Goal: Information Seeking & Learning: Learn about a topic

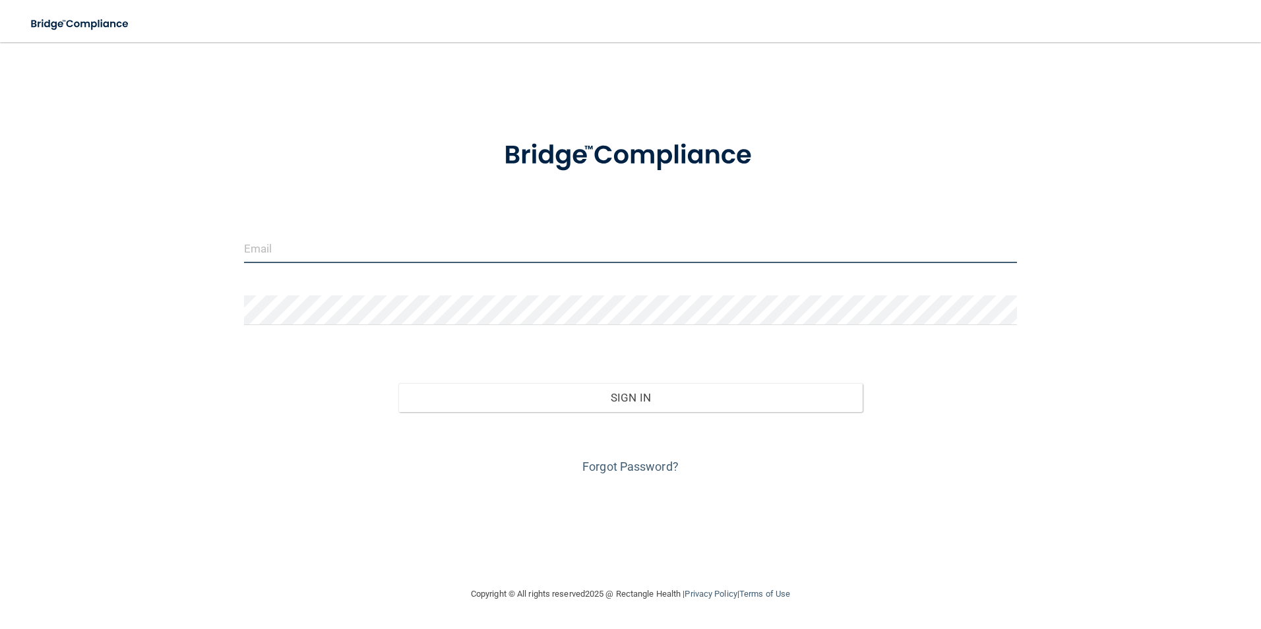
click at [317, 244] on input "email" at bounding box center [631, 249] width 774 height 30
click at [359, 246] on input "email" at bounding box center [631, 249] width 774 height 30
type input "M"
type input "[EMAIL_ADDRESS][DOMAIN_NAME]"
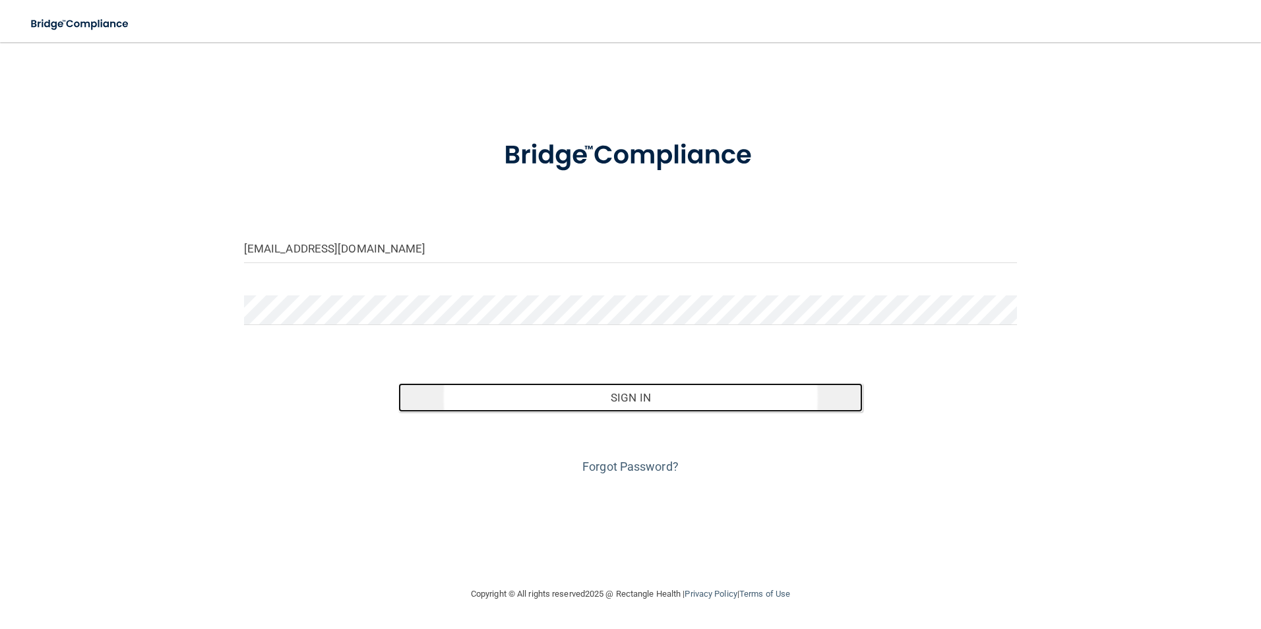
click at [621, 394] on button "Sign In" at bounding box center [630, 397] width 464 height 29
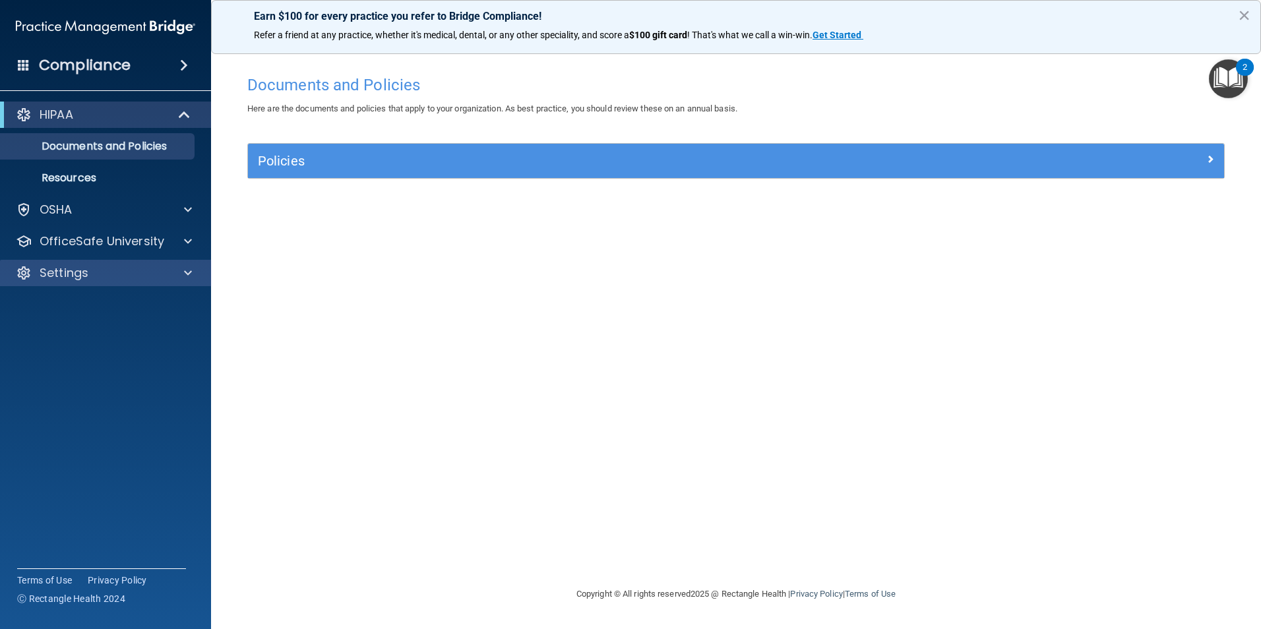
click at [69, 263] on div "Settings" at bounding box center [106, 273] width 212 height 26
click at [192, 268] on div at bounding box center [186, 273] width 33 height 16
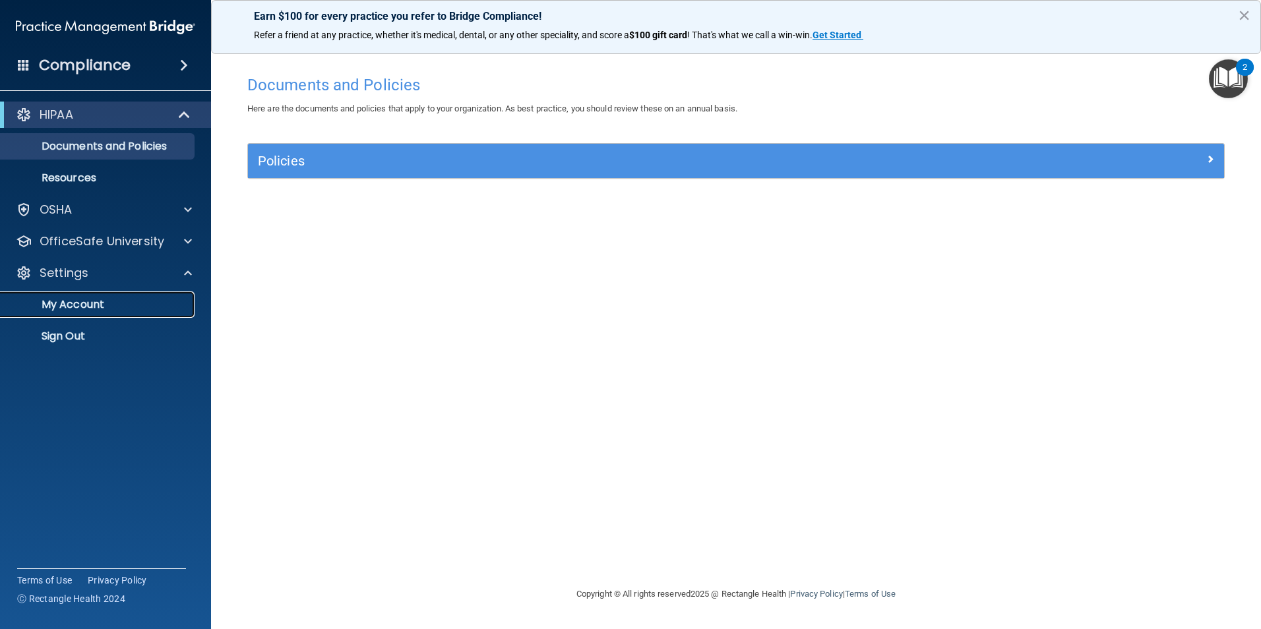
click at [91, 296] on link "My Account" at bounding box center [91, 305] width 208 height 26
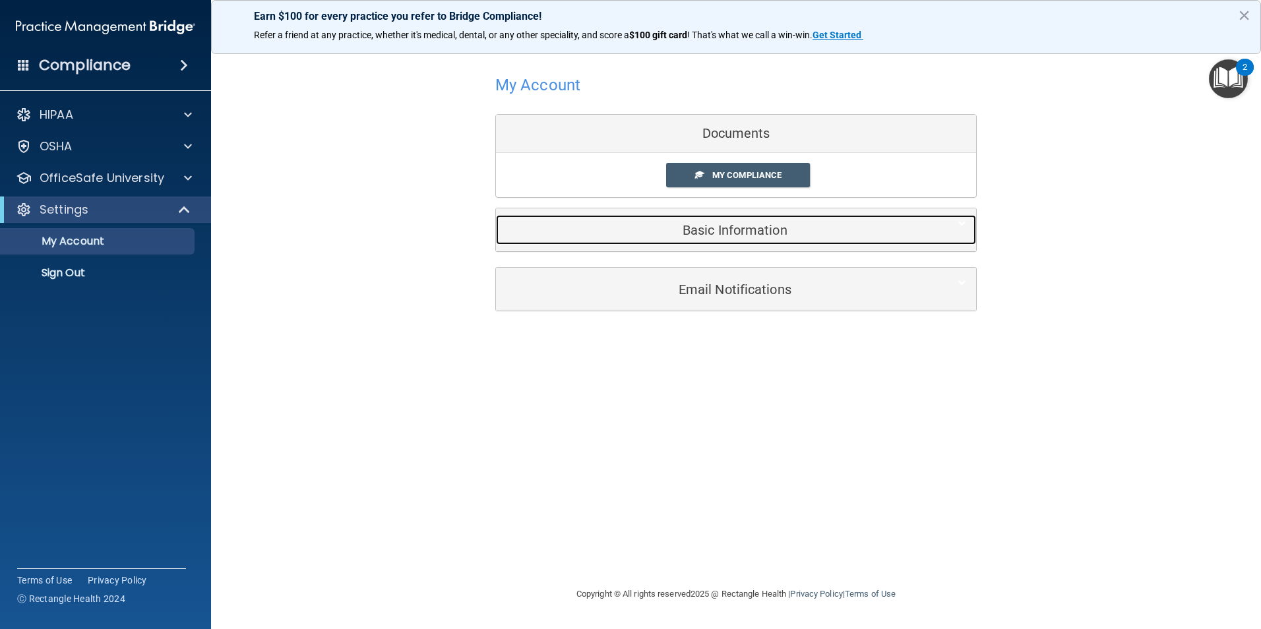
click at [747, 233] on h5 "Basic Information" at bounding box center [716, 230] width 420 height 15
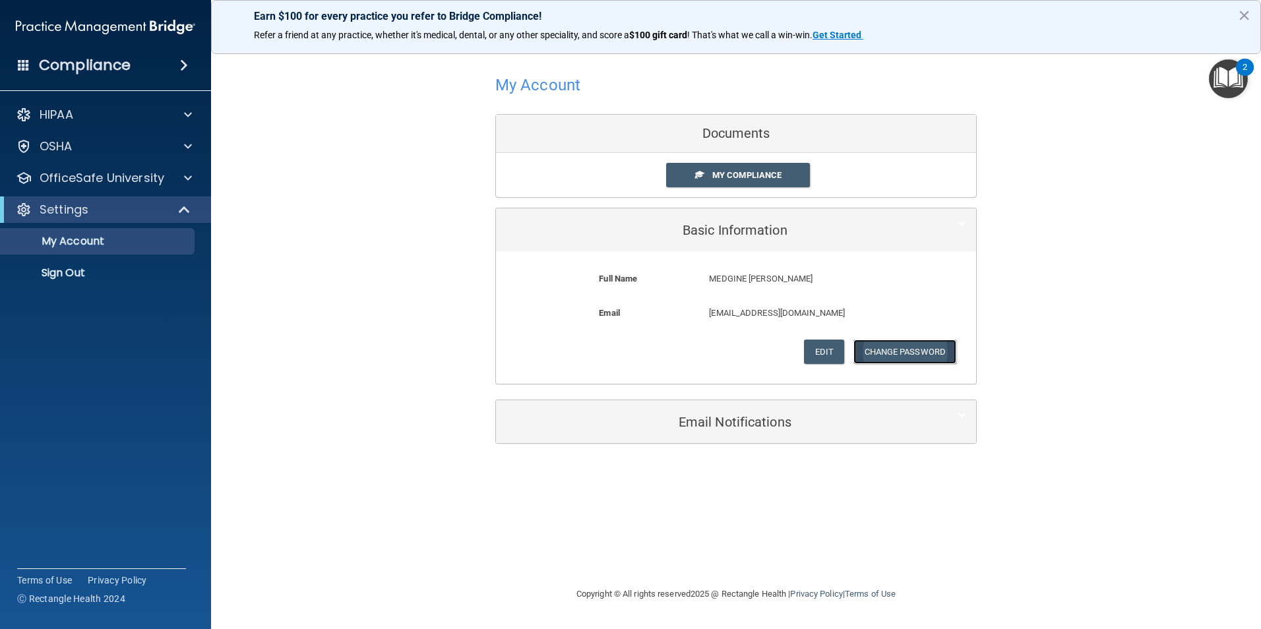
click at [892, 346] on button "Change Password" at bounding box center [906, 352] width 104 height 24
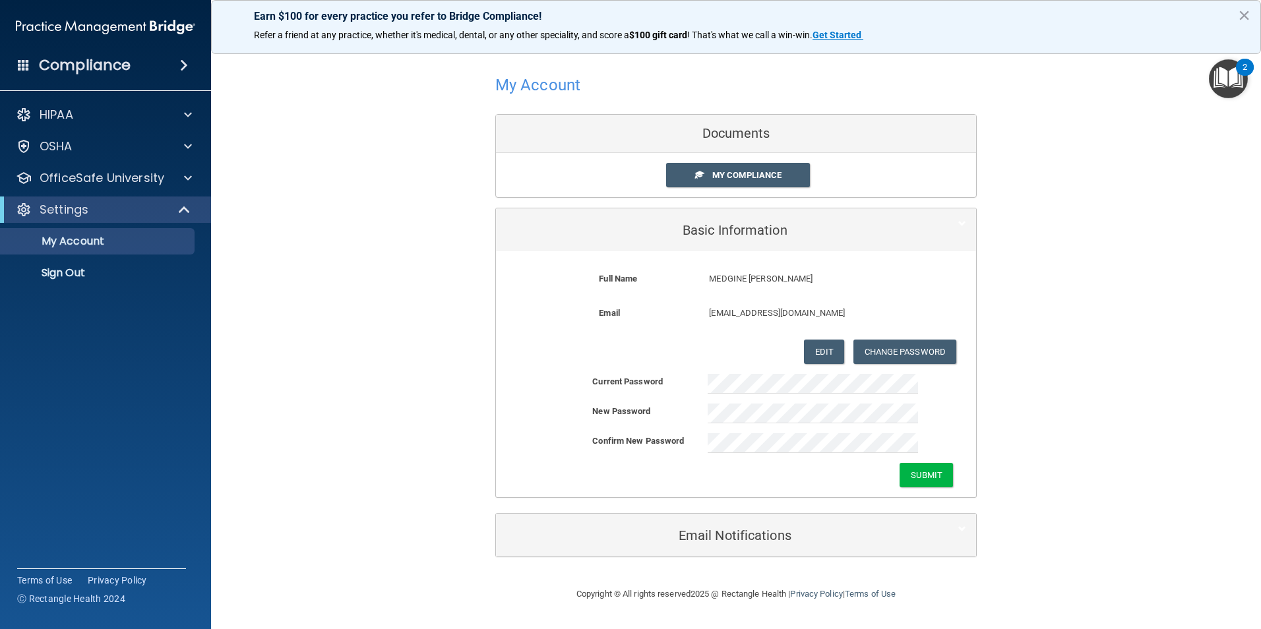
click at [976, 412] on div "Basic Information Full Name [PERSON_NAME] [PERSON_NAME] [PERSON_NAME] Last Name…" at bounding box center [736, 353] width 482 height 290
click at [914, 476] on button "Submit" at bounding box center [926, 475] width 53 height 24
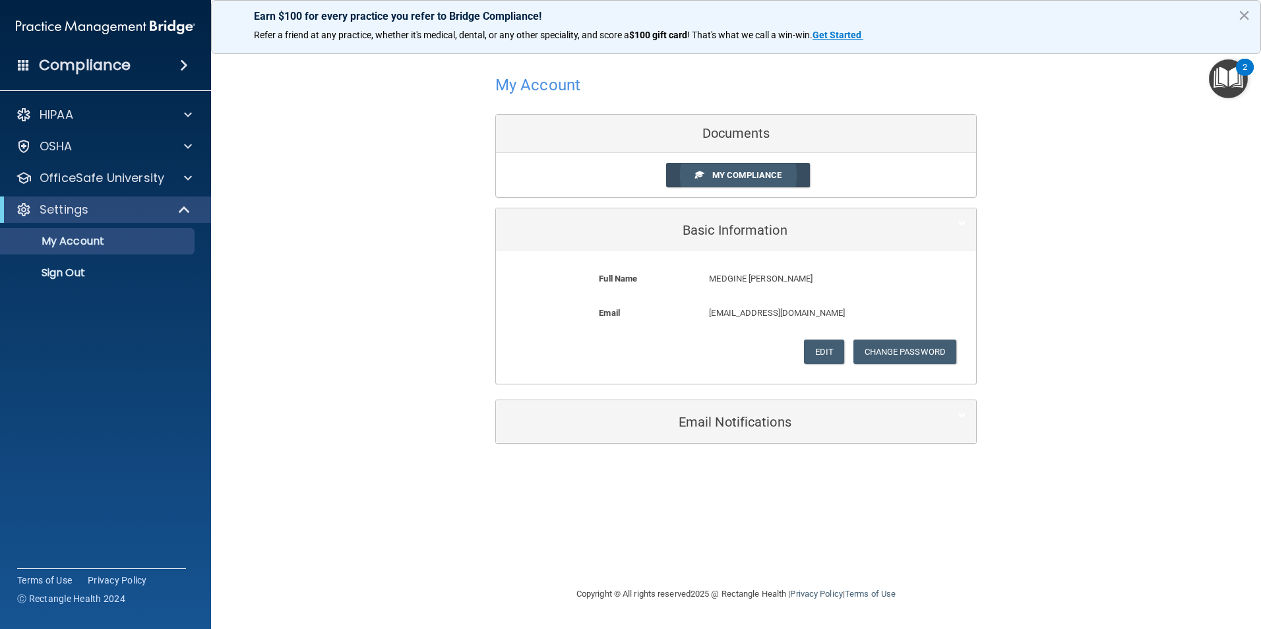
click at [712, 173] on span "My Compliance" at bounding box center [746, 175] width 69 height 10
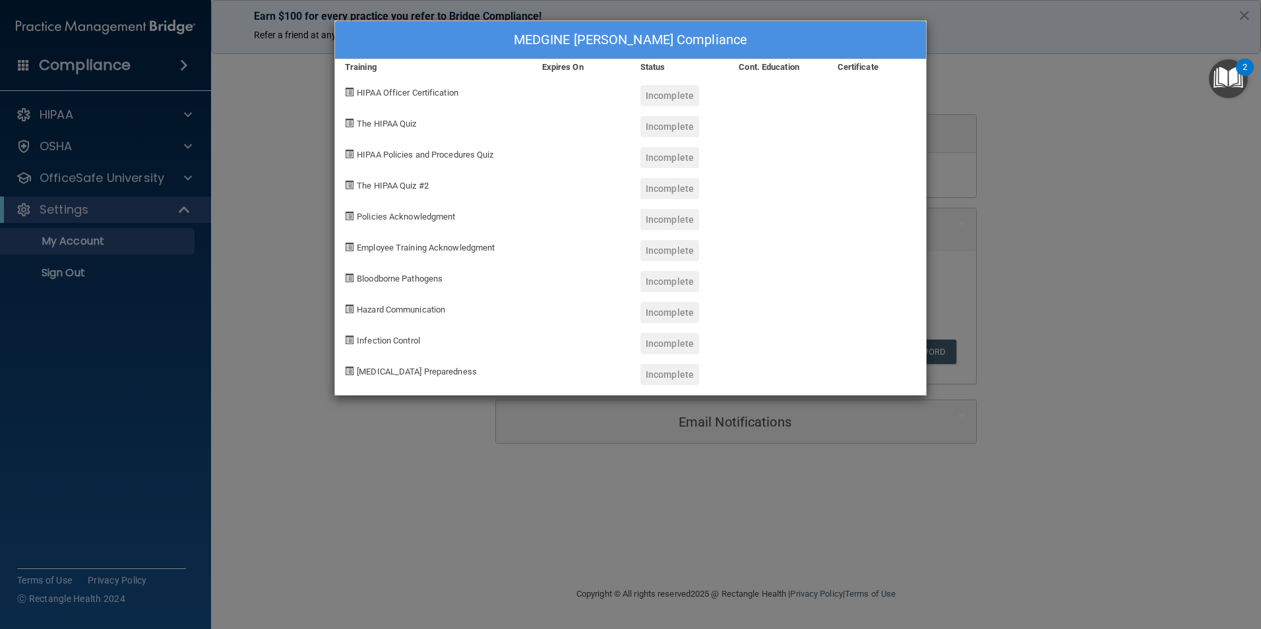
click at [408, 94] on span "HIPAA Officer Certification" at bounding box center [408, 93] width 102 height 10
click at [663, 90] on div "Incomplete" at bounding box center [669, 95] width 59 height 21
drag, startPoint x: 1211, startPoint y: 125, endPoint x: 1143, endPoint y: 139, distance: 69.3
click at [1197, 129] on div "MEDGINE [PERSON_NAME] Compliance Training Expires On Status Cont. Education Cer…" at bounding box center [630, 314] width 1261 height 629
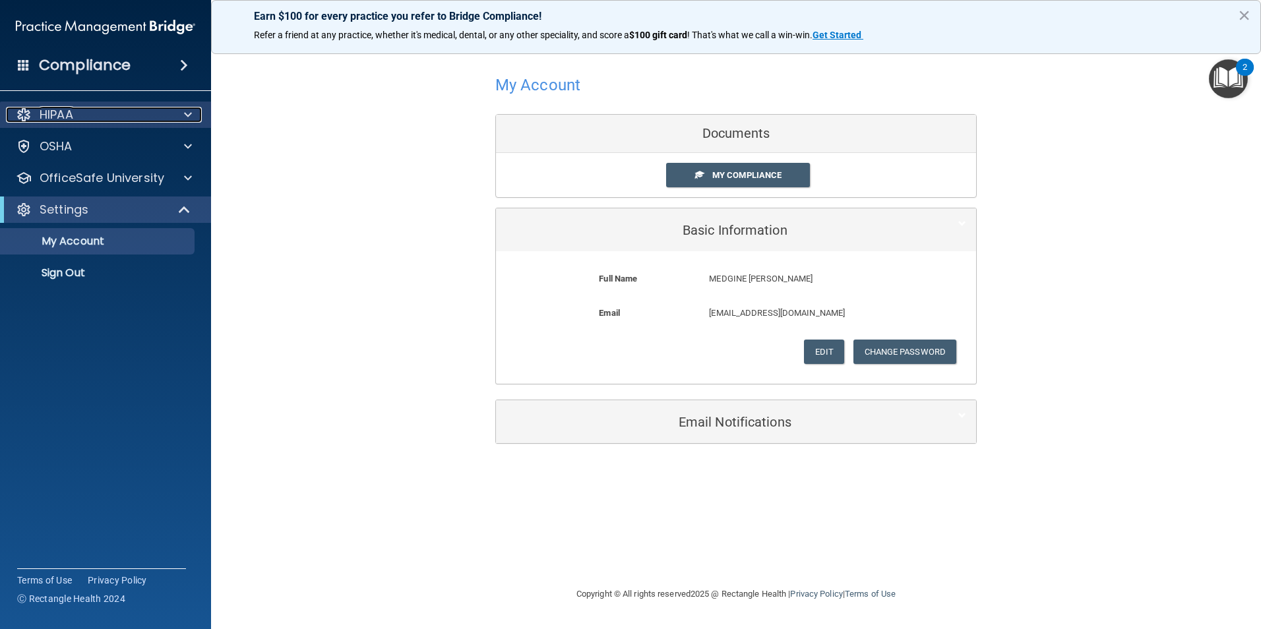
click at [73, 117] on p "HIPAA" at bounding box center [57, 115] width 34 height 16
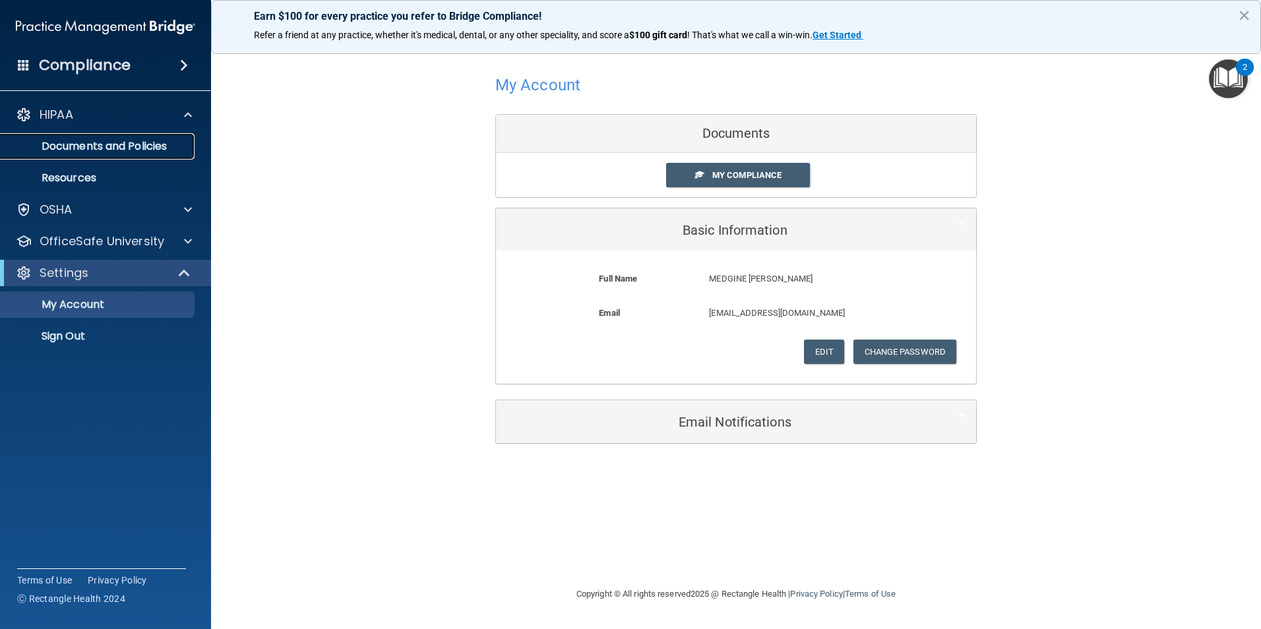
click at [113, 141] on p "Documents and Policies" at bounding box center [99, 146] width 180 height 13
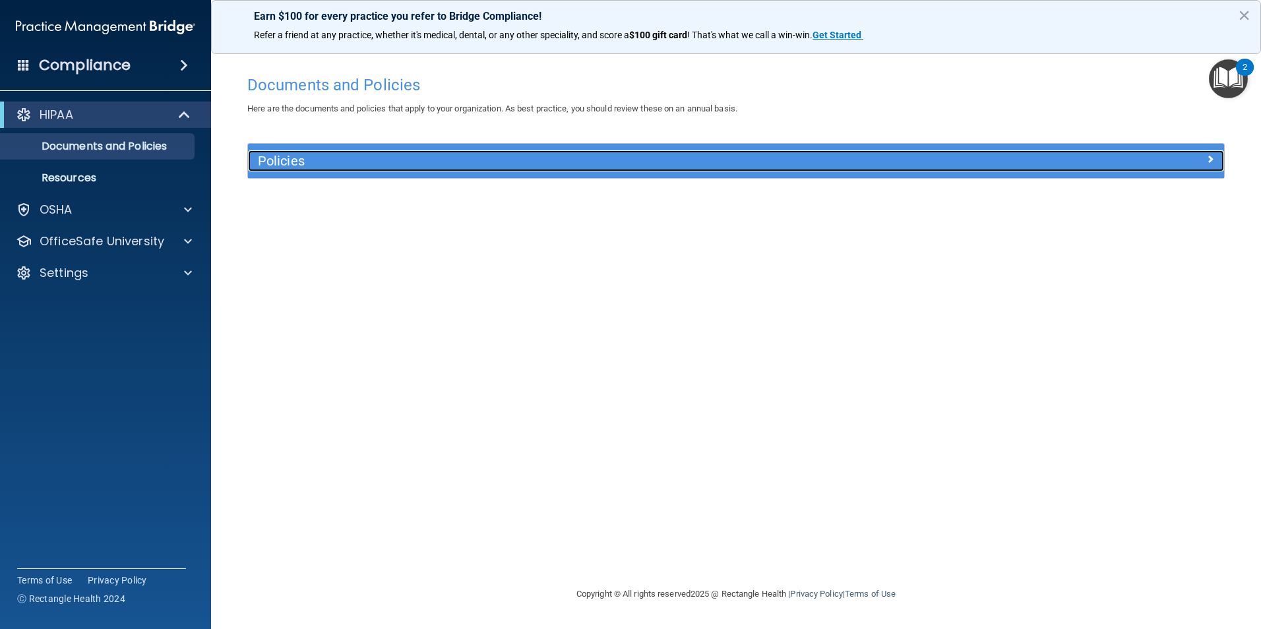
click at [1206, 158] on span at bounding box center [1210, 159] width 8 height 16
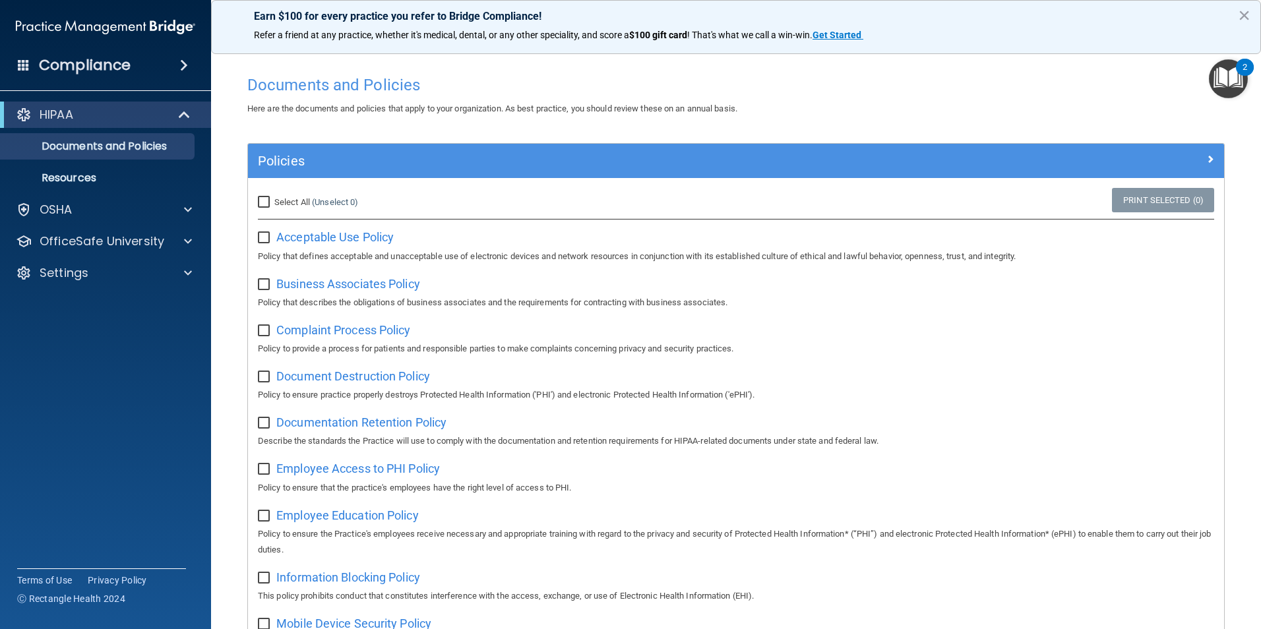
click at [270, 195] on label "Select All (Unselect 0) Unselect All" at bounding box center [308, 203] width 100 height 16
click at [270, 197] on input "Select All (Unselect 0) Unselect All" at bounding box center [265, 202] width 15 height 11
checkbox input "true"
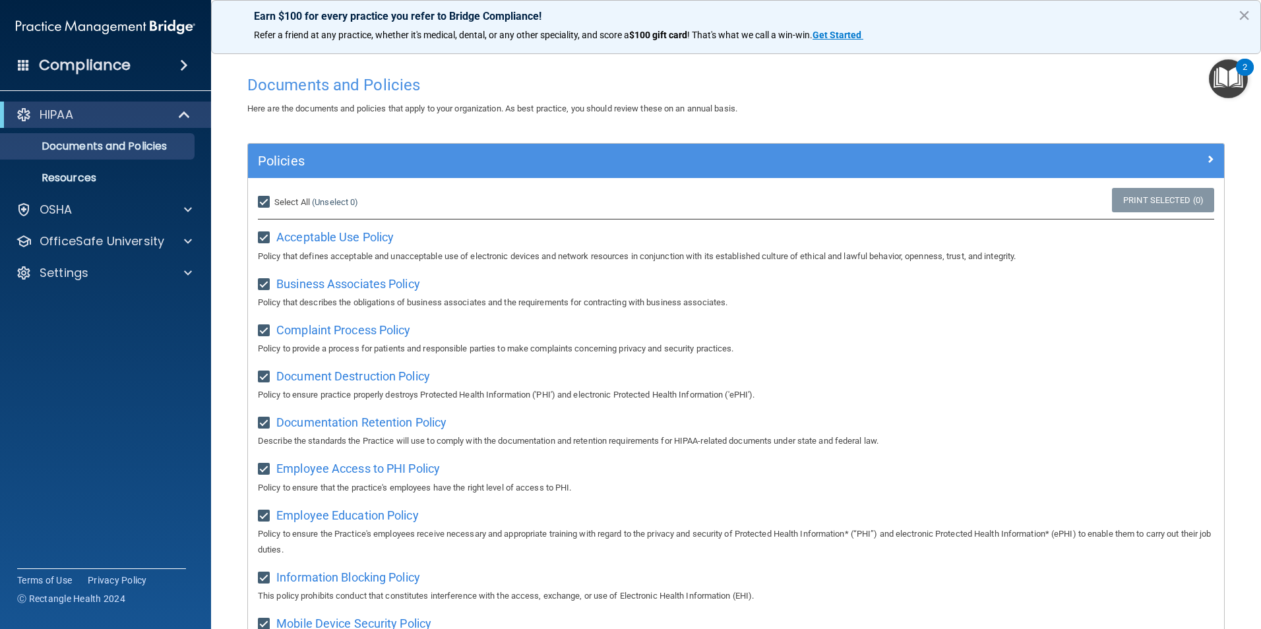
checkbox input "true"
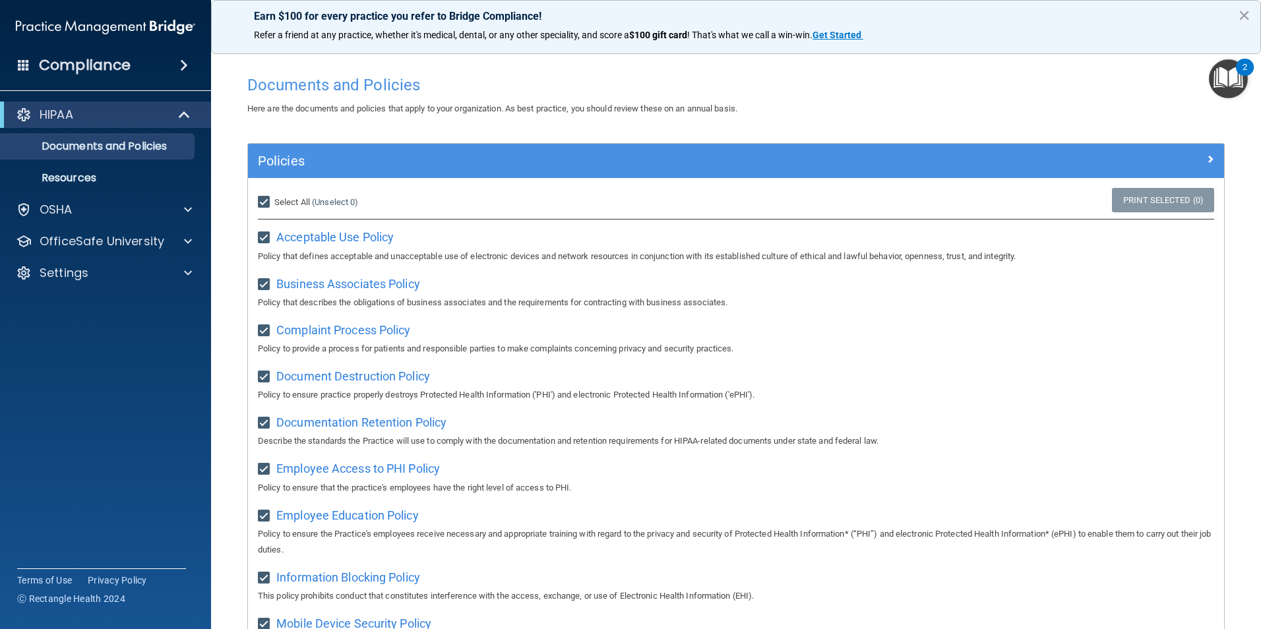
checkbox input "true"
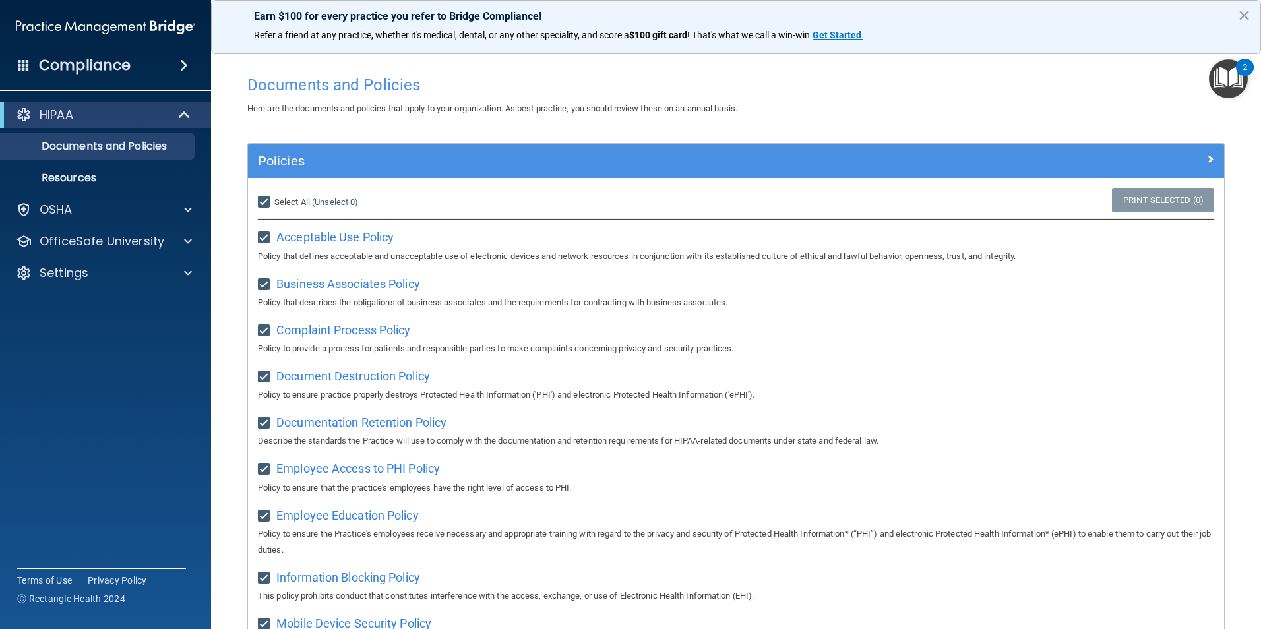
checkbox input "true"
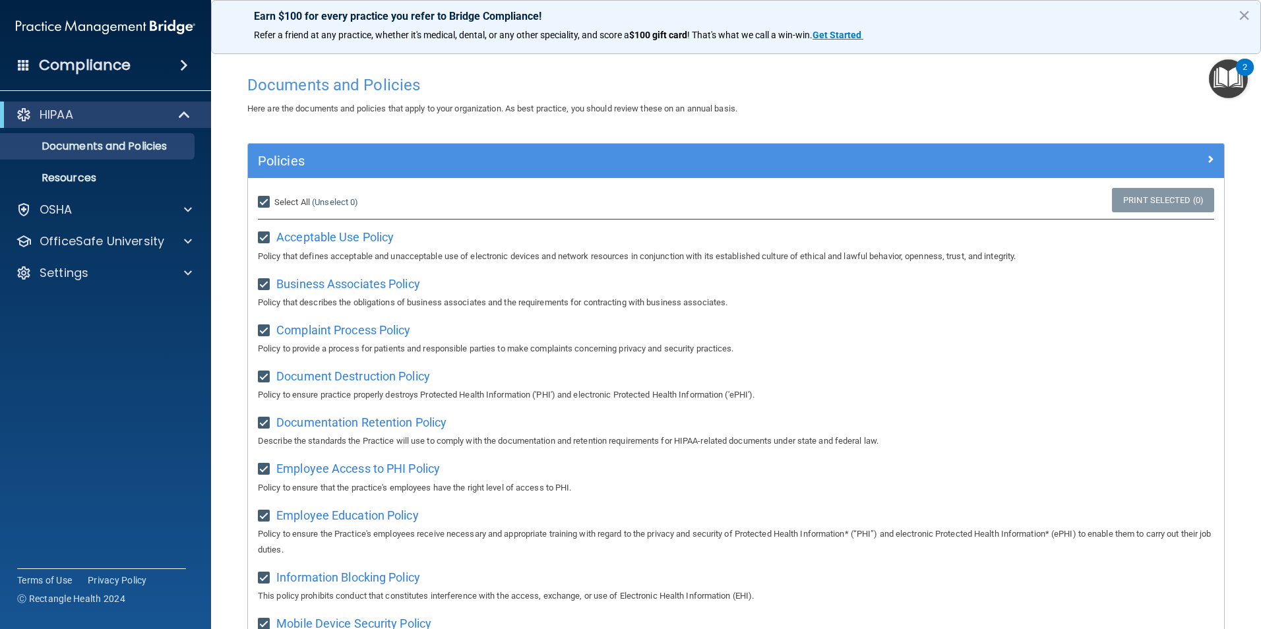
checkbox input "true"
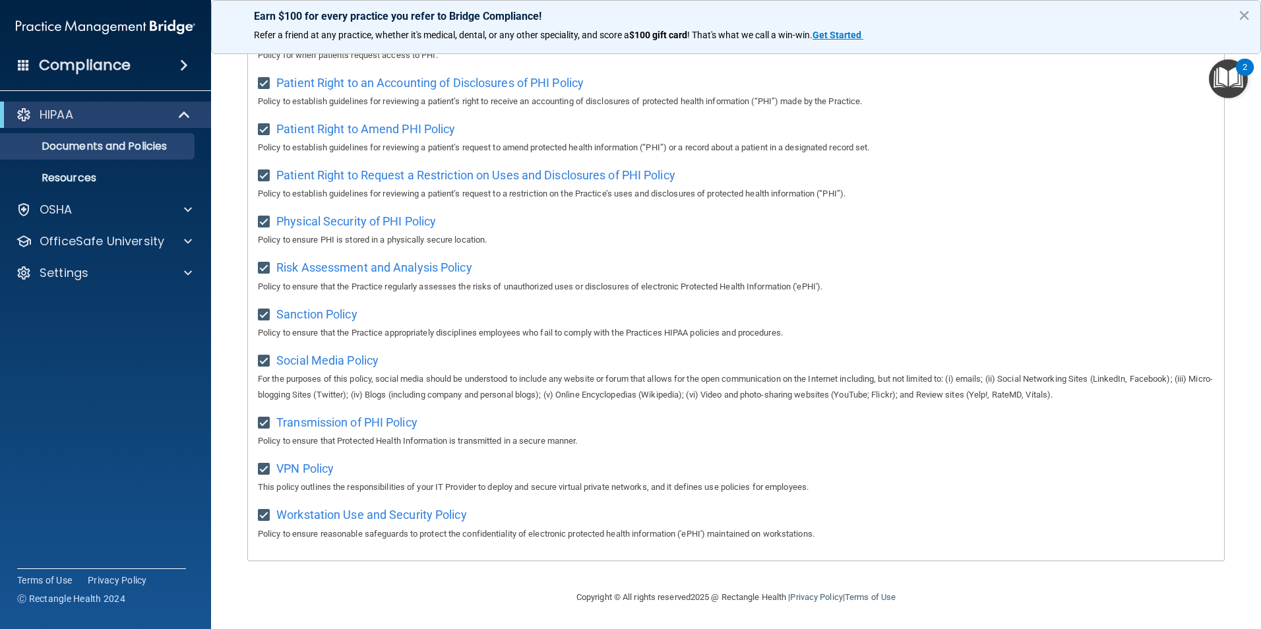
scroll to position [694, 0]
click at [375, 511] on span "Workstation Use and Security Policy" at bounding box center [371, 515] width 191 height 14
click at [1221, 78] on img "Open Resource Center, 2 new notifications" at bounding box center [1228, 78] width 39 height 39
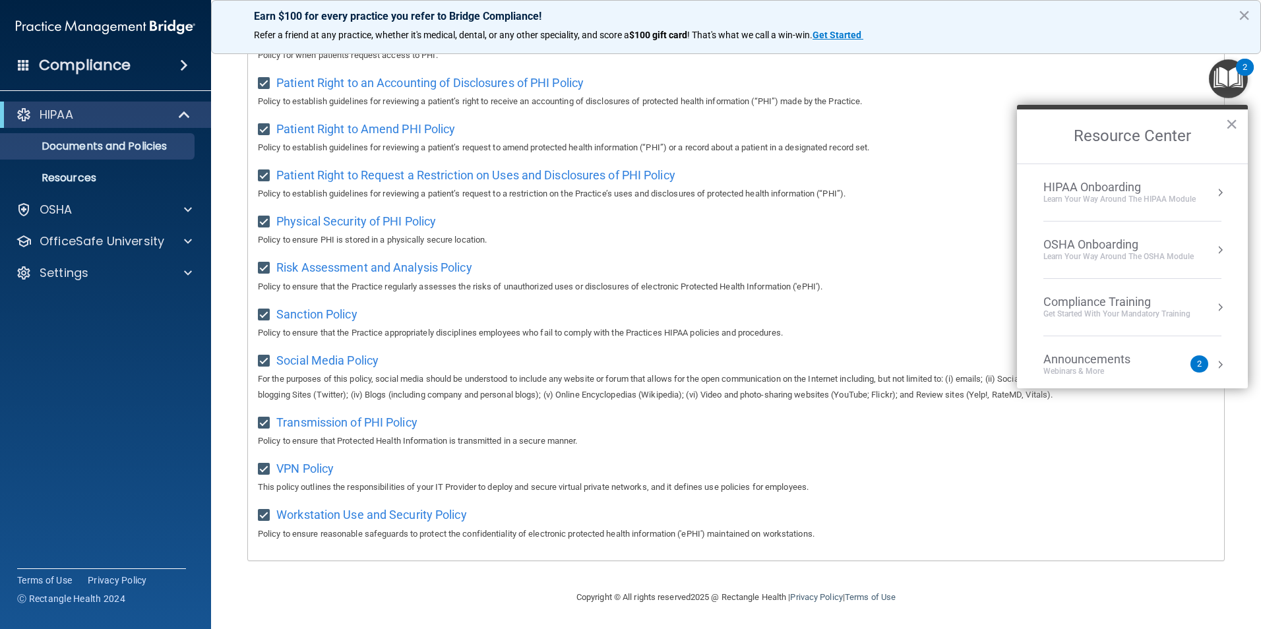
click at [1076, 297] on div "Compliance Training" at bounding box center [1117, 302] width 147 height 15
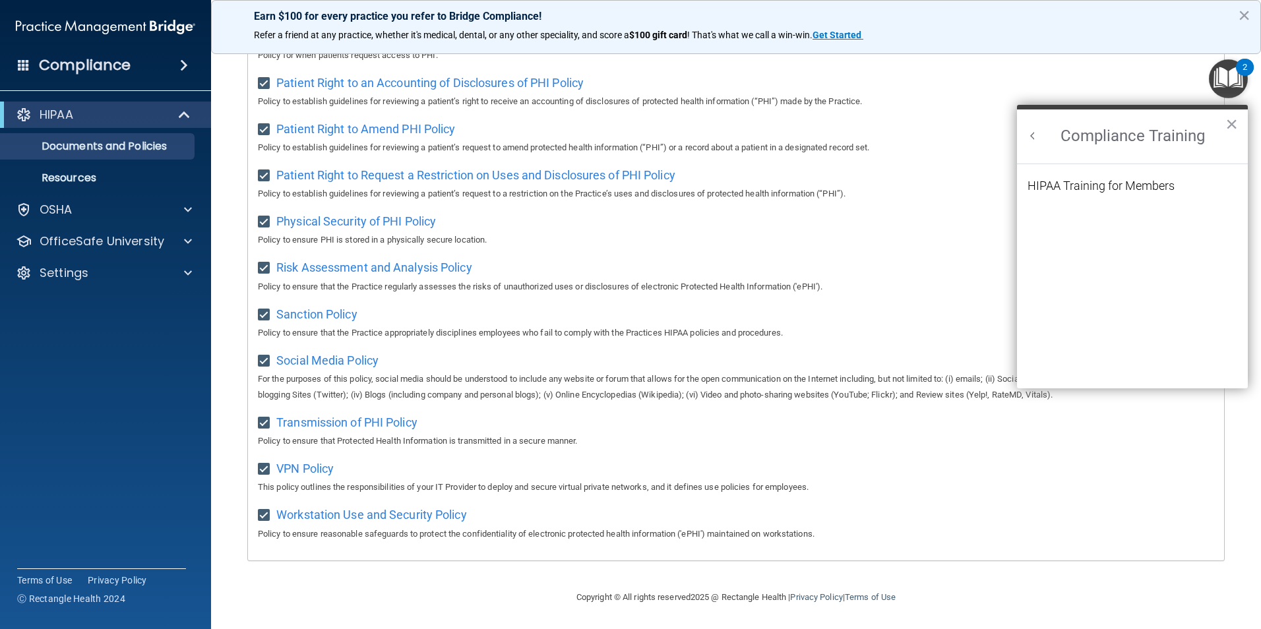
scroll to position [0, 0]
click at [1080, 185] on div "HIPAA Training for Members" at bounding box center [1101, 186] width 147 height 12
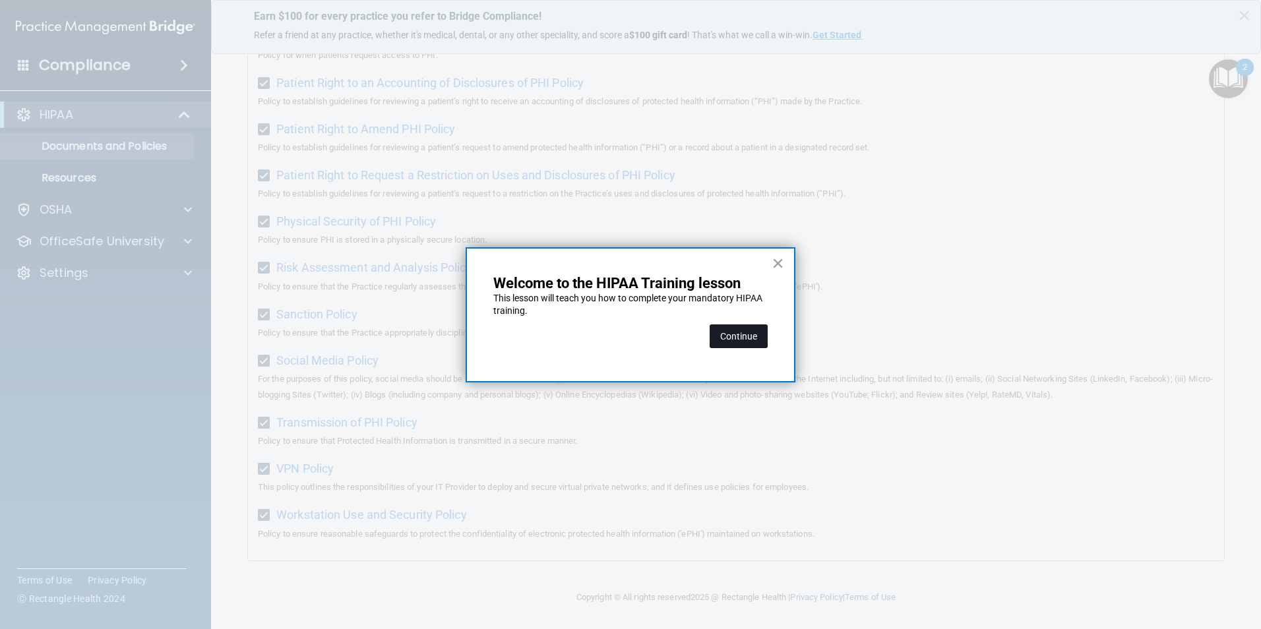
click at [734, 333] on button "Continue" at bounding box center [739, 337] width 58 height 24
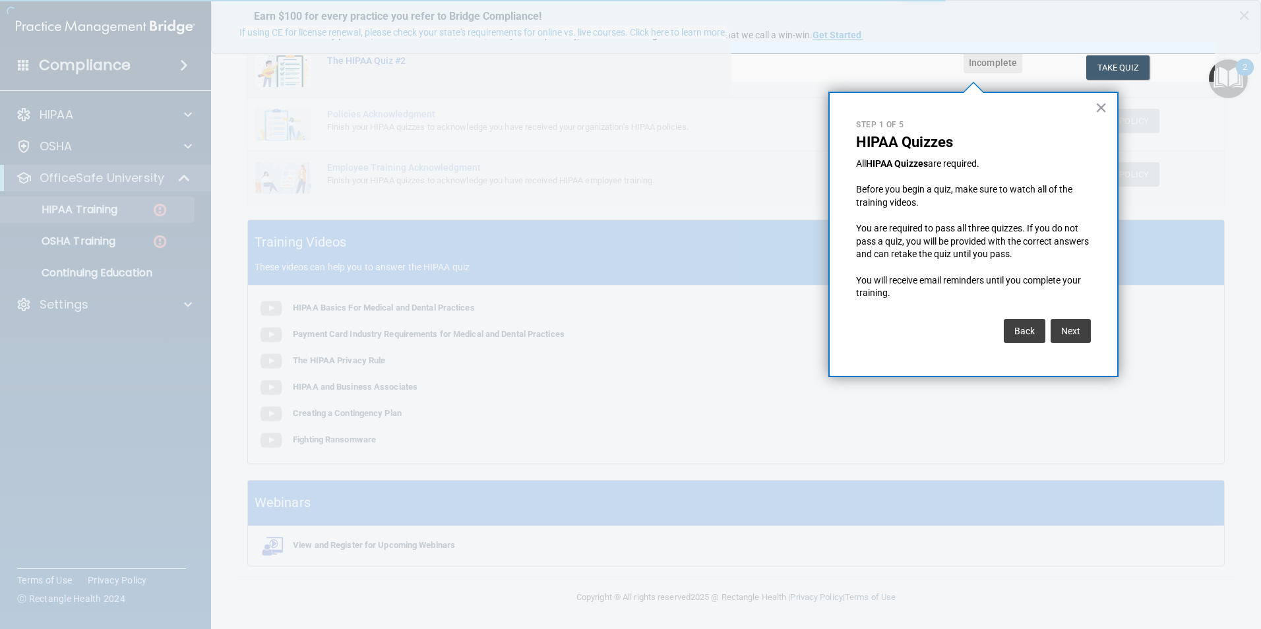
scroll to position [102, 0]
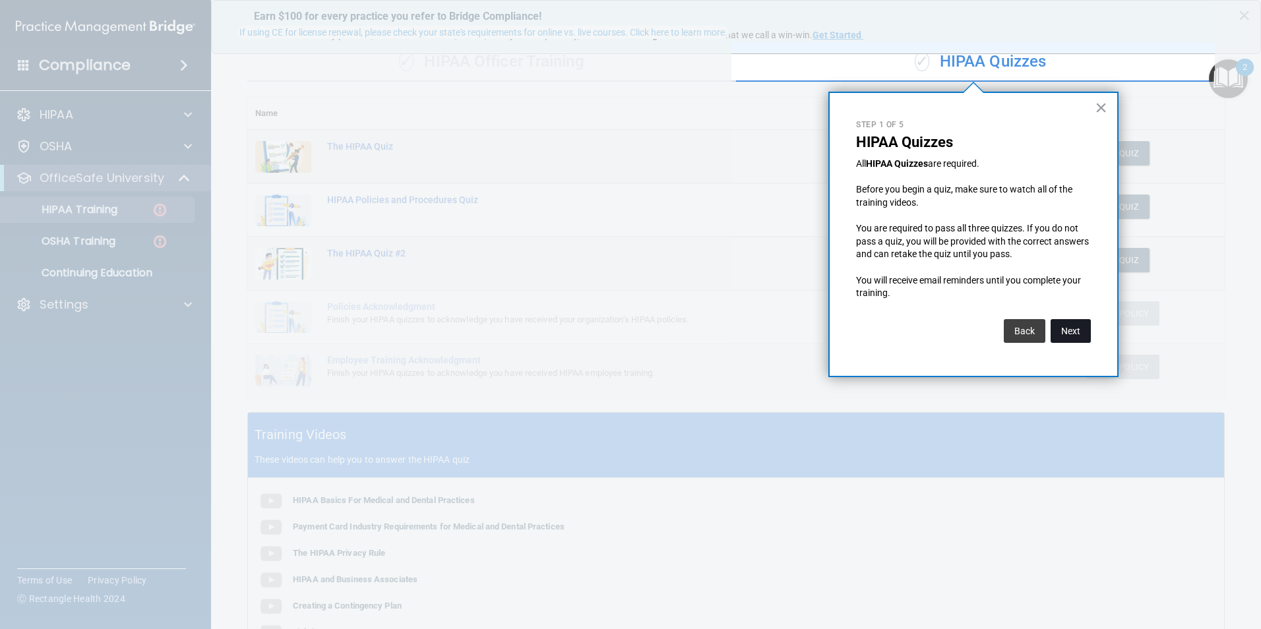
click at [1070, 329] on button "Next" at bounding box center [1071, 331] width 40 height 24
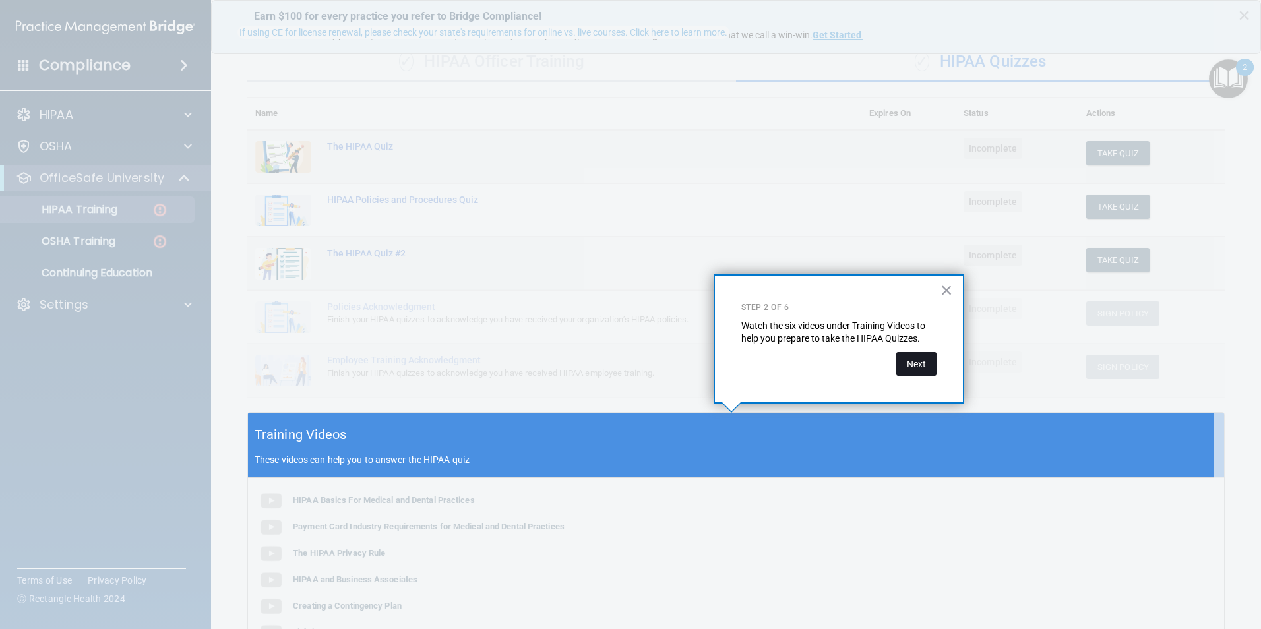
click at [909, 368] on button "Next" at bounding box center [916, 364] width 40 height 24
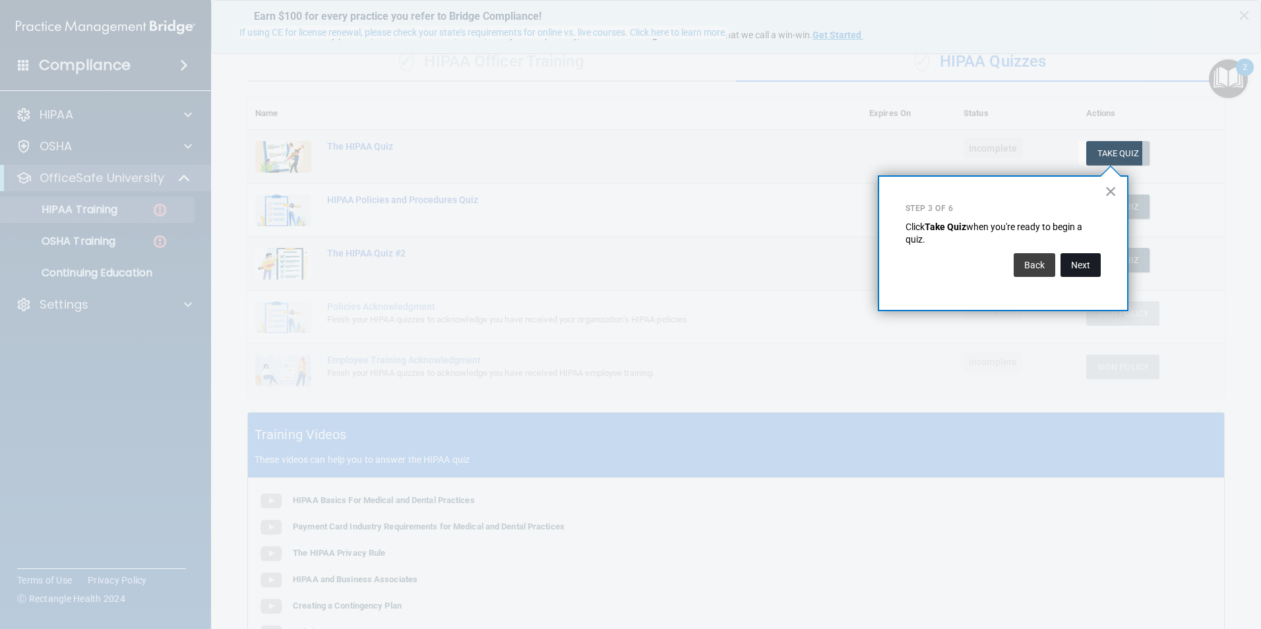
click at [1086, 266] on button "Next" at bounding box center [1081, 265] width 40 height 24
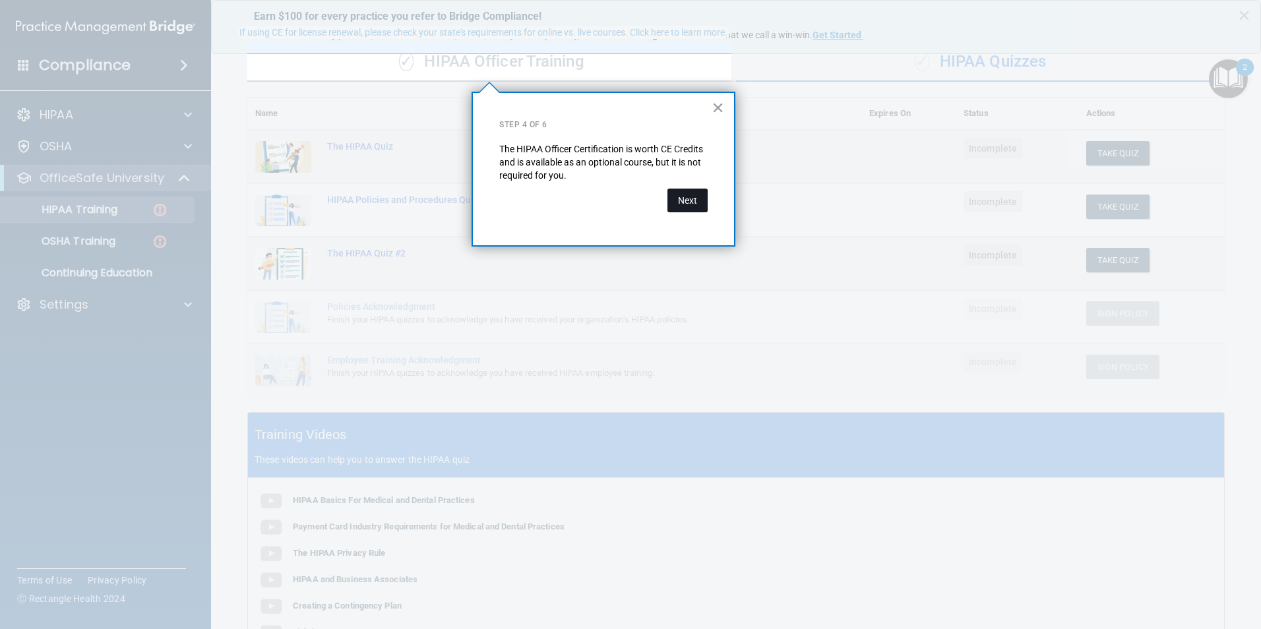
click at [697, 202] on button "Next" at bounding box center [688, 201] width 40 height 24
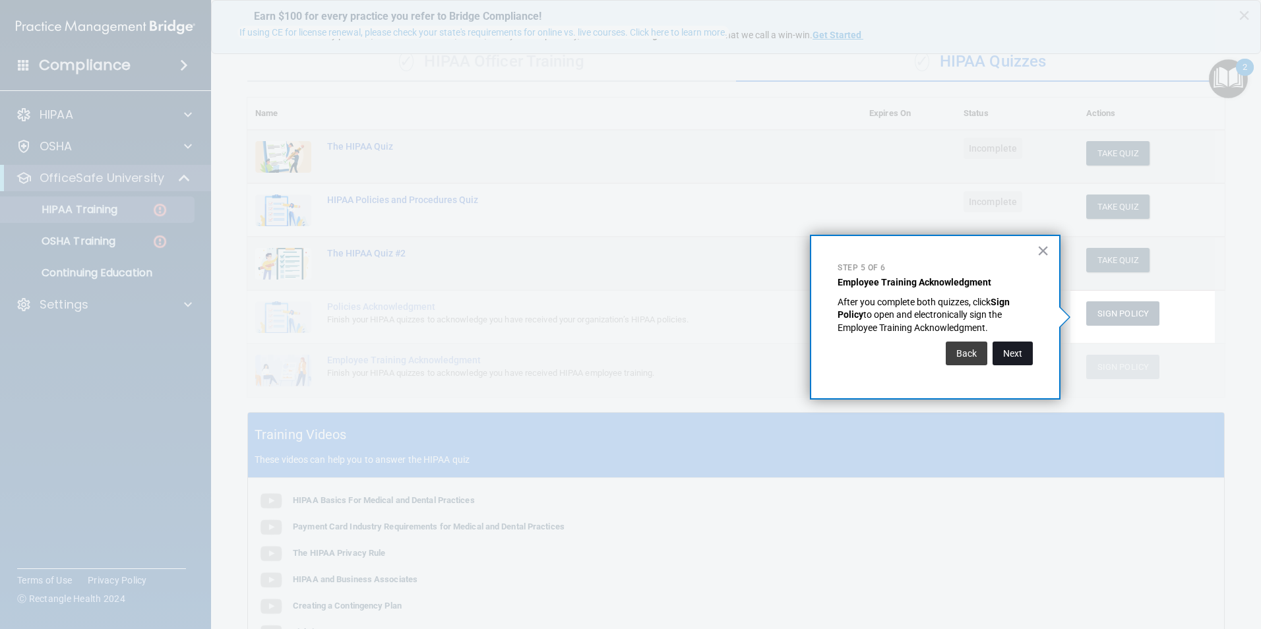
click at [1011, 355] on button "Next" at bounding box center [1013, 354] width 40 height 24
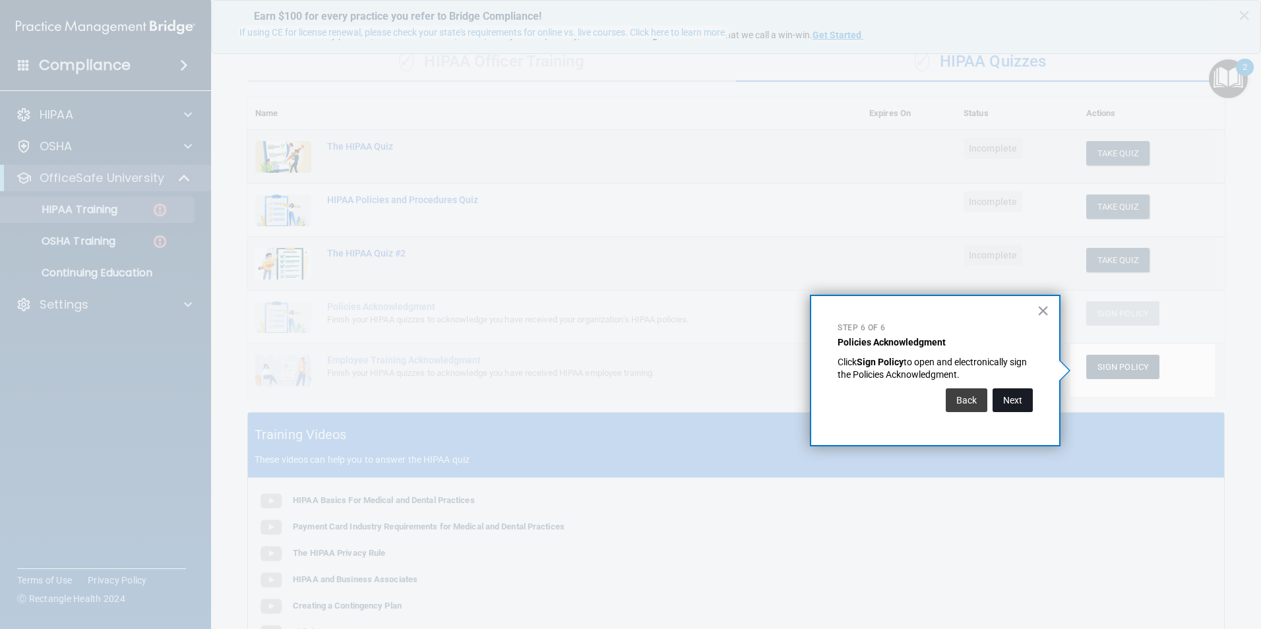
click at [1008, 398] on button "Next" at bounding box center [1013, 401] width 40 height 24
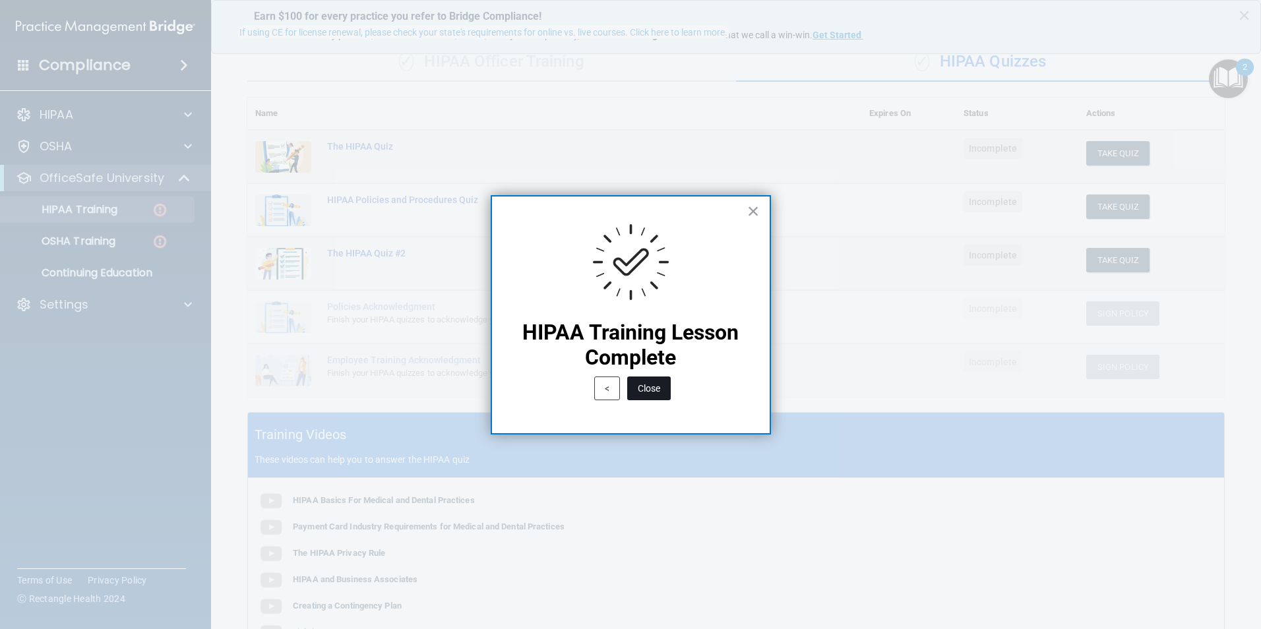
click at [654, 394] on button "Close" at bounding box center [649, 389] width 44 height 24
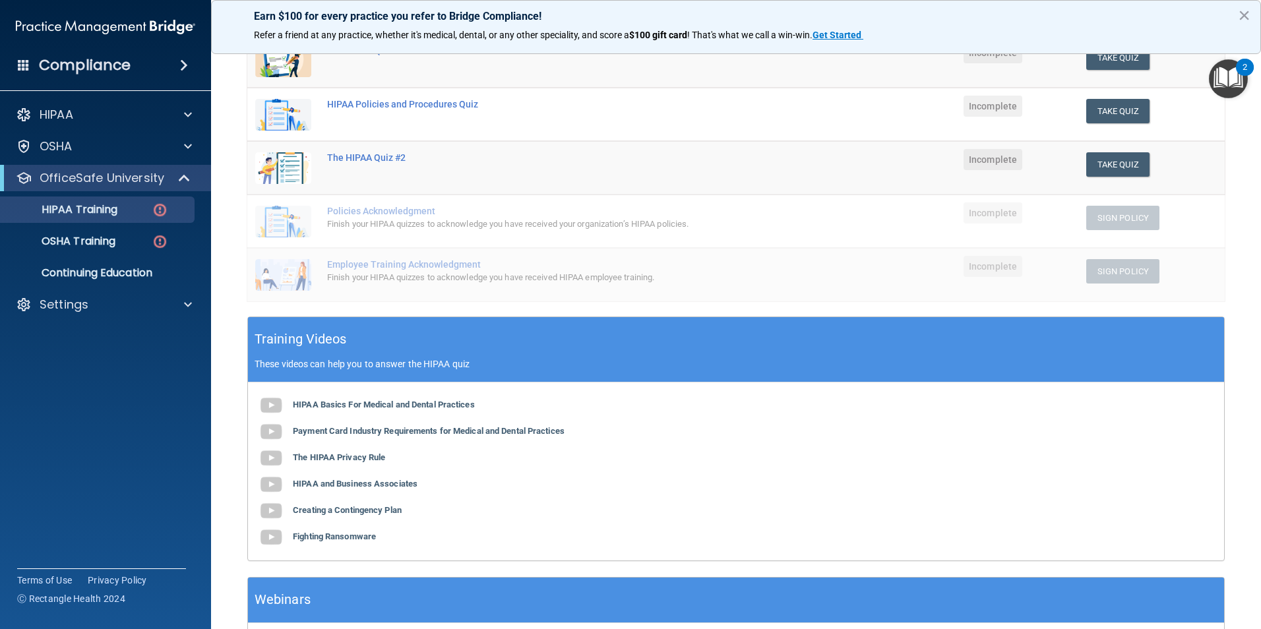
scroll to position [66, 0]
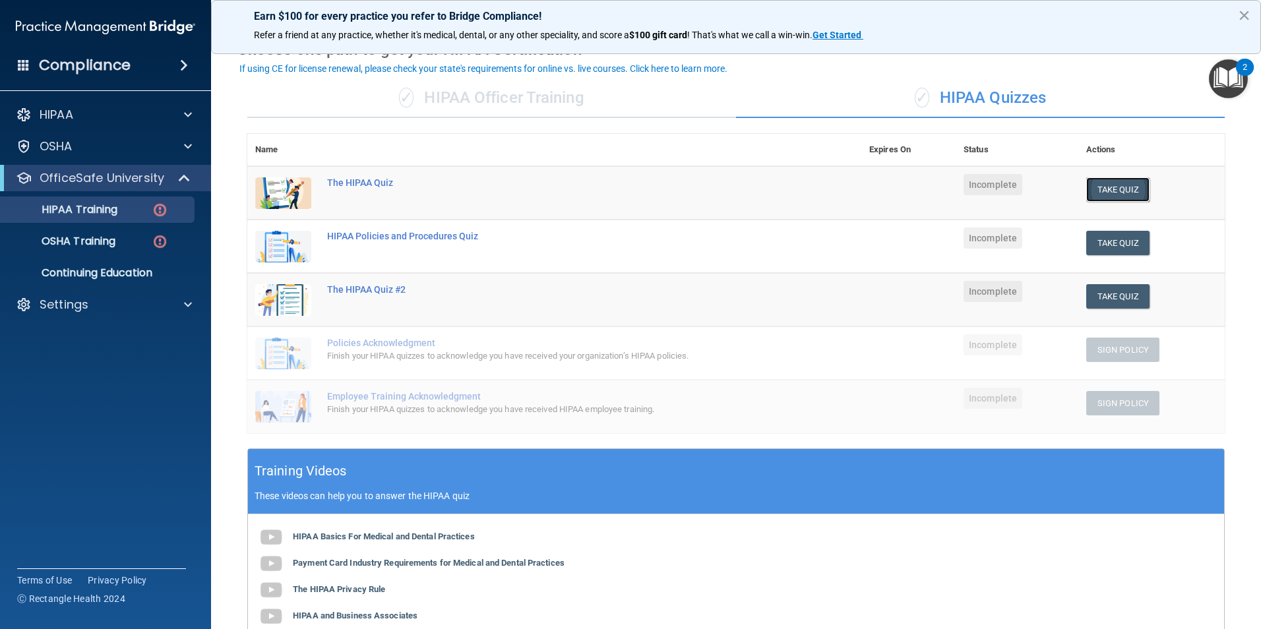
click at [1108, 191] on button "Take Quiz" at bounding box center [1117, 189] width 63 height 24
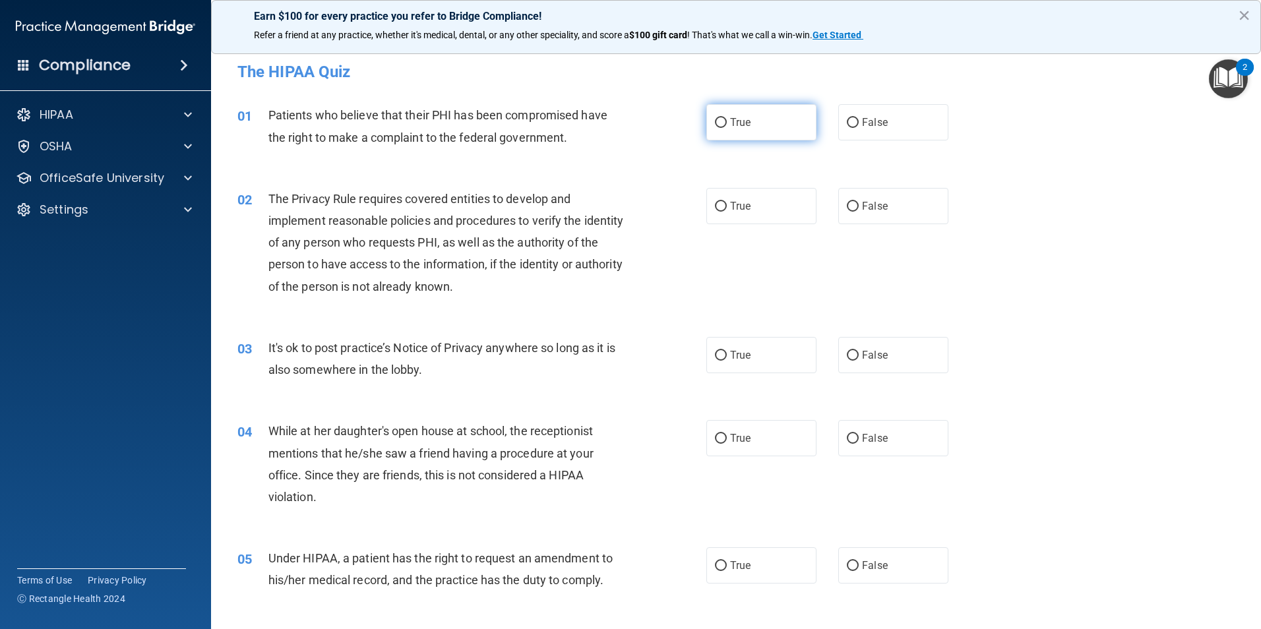
click at [747, 129] on label "True" at bounding box center [761, 122] width 110 height 36
click at [727, 128] on input "True" at bounding box center [721, 123] width 12 height 10
radio input "true"
click at [769, 218] on label "True" at bounding box center [761, 206] width 110 height 36
click at [727, 212] on input "True" at bounding box center [721, 207] width 12 height 10
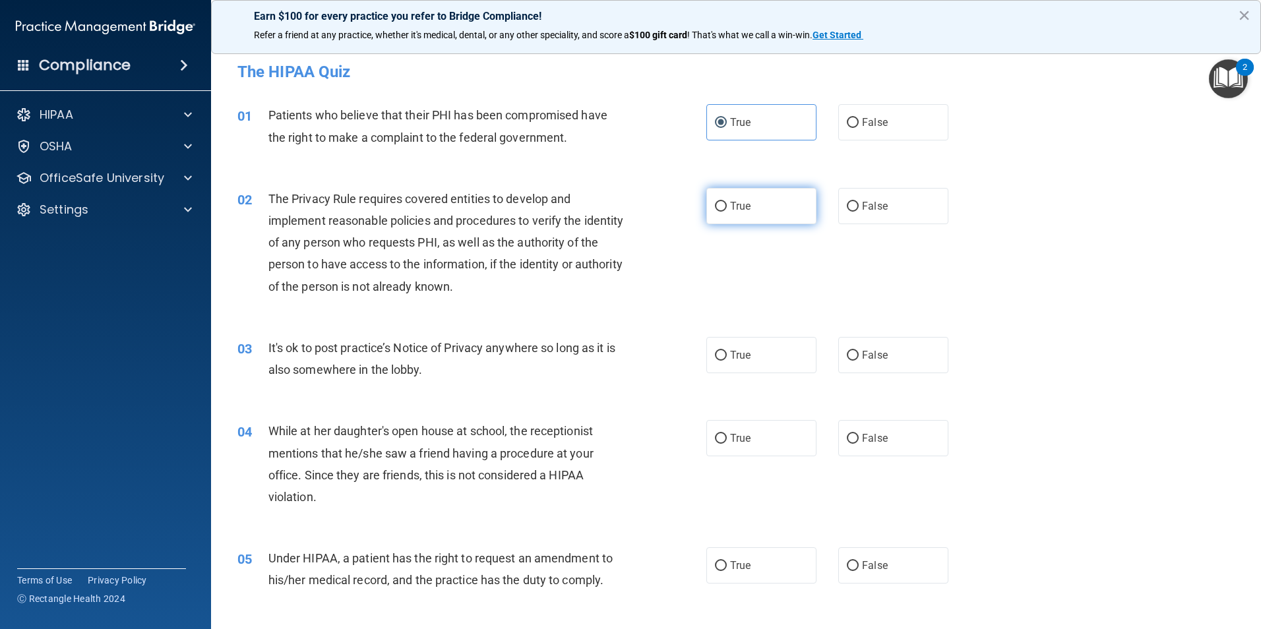
radio input "true"
click at [870, 364] on label "False" at bounding box center [893, 355] width 110 height 36
click at [859, 361] on input "False" at bounding box center [853, 356] width 12 height 10
radio input "true"
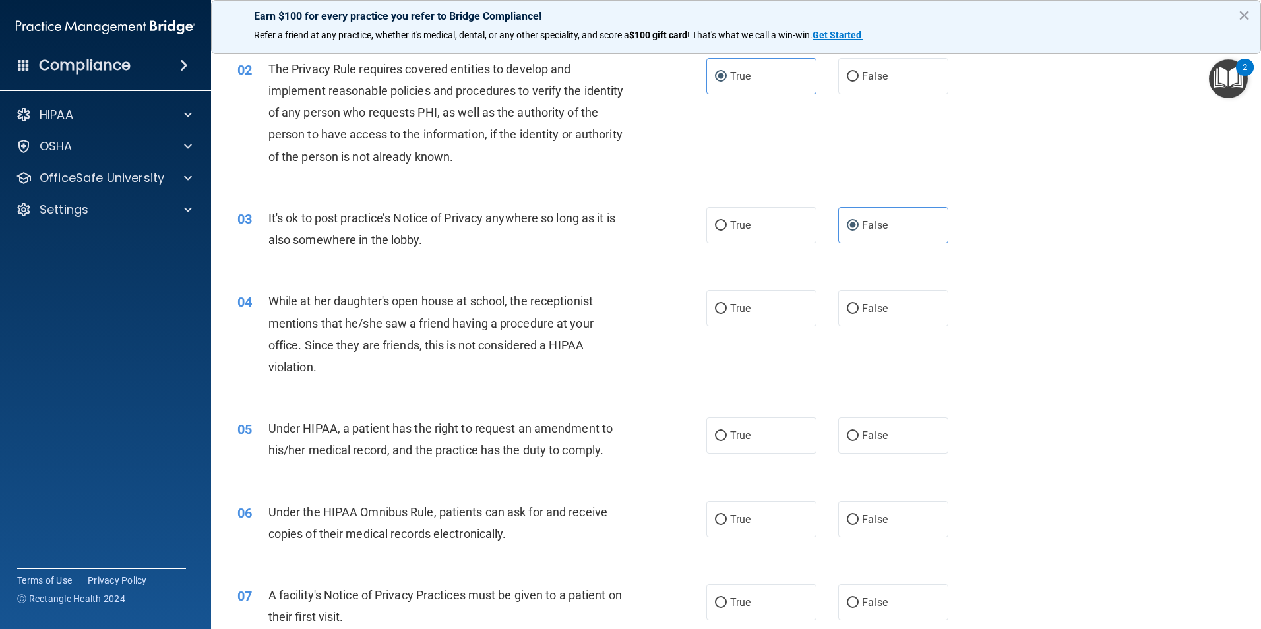
scroll to position [132, 0]
click at [848, 305] on input "False" at bounding box center [853, 307] width 12 height 10
radio input "true"
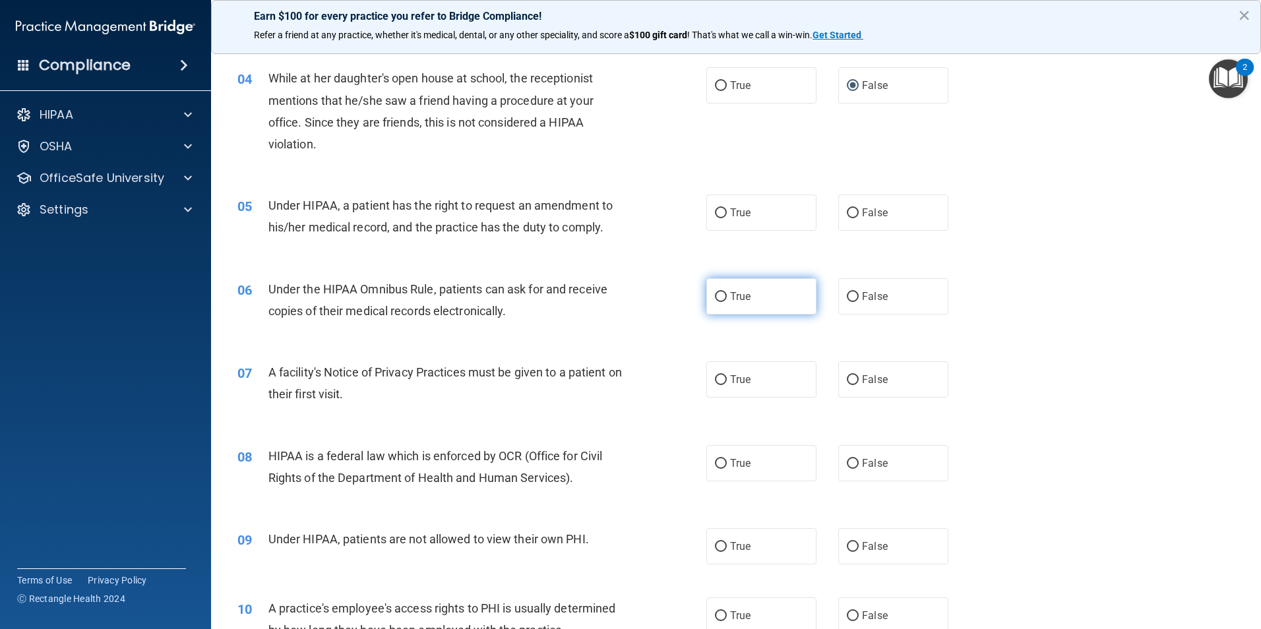
scroll to position [330, 0]
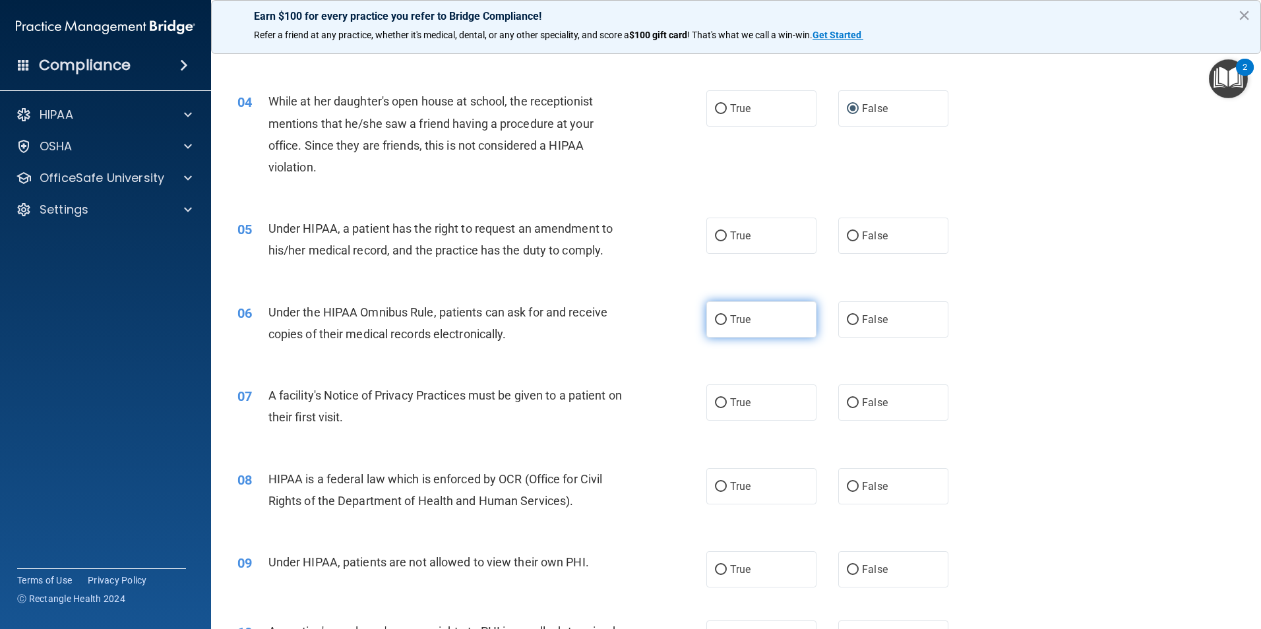
click at [715, 316] on input "True" at bounding box center [721, 320] width 12 height 10
radio input "true"
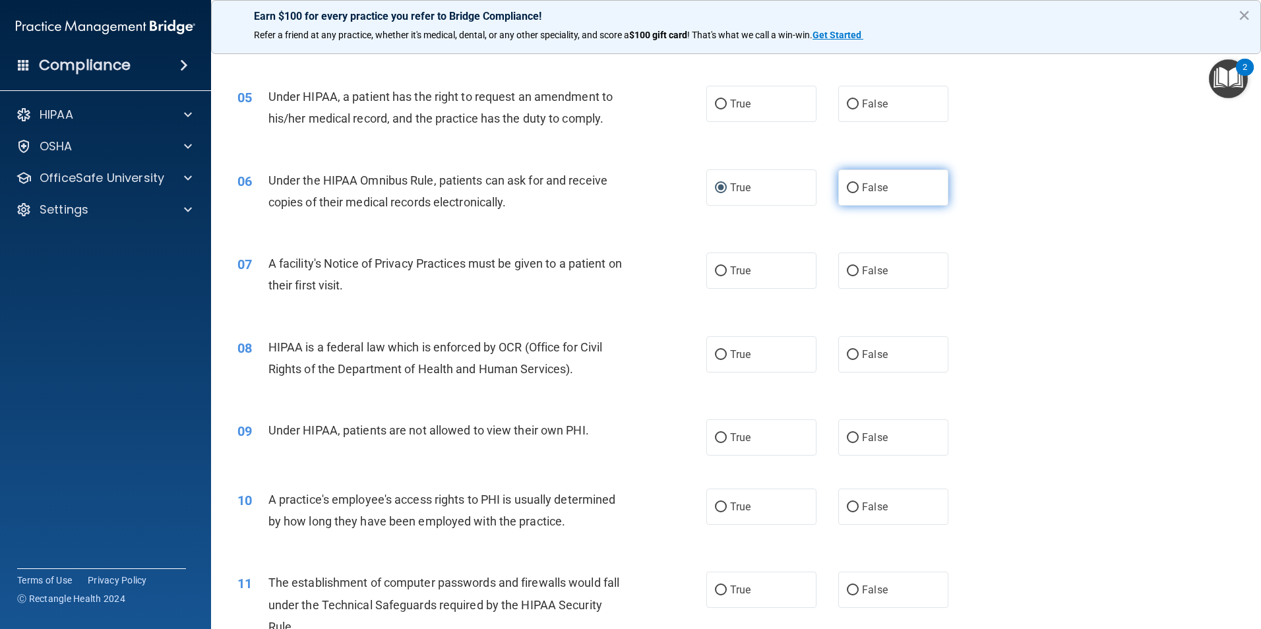
scroll to position [396, 0]
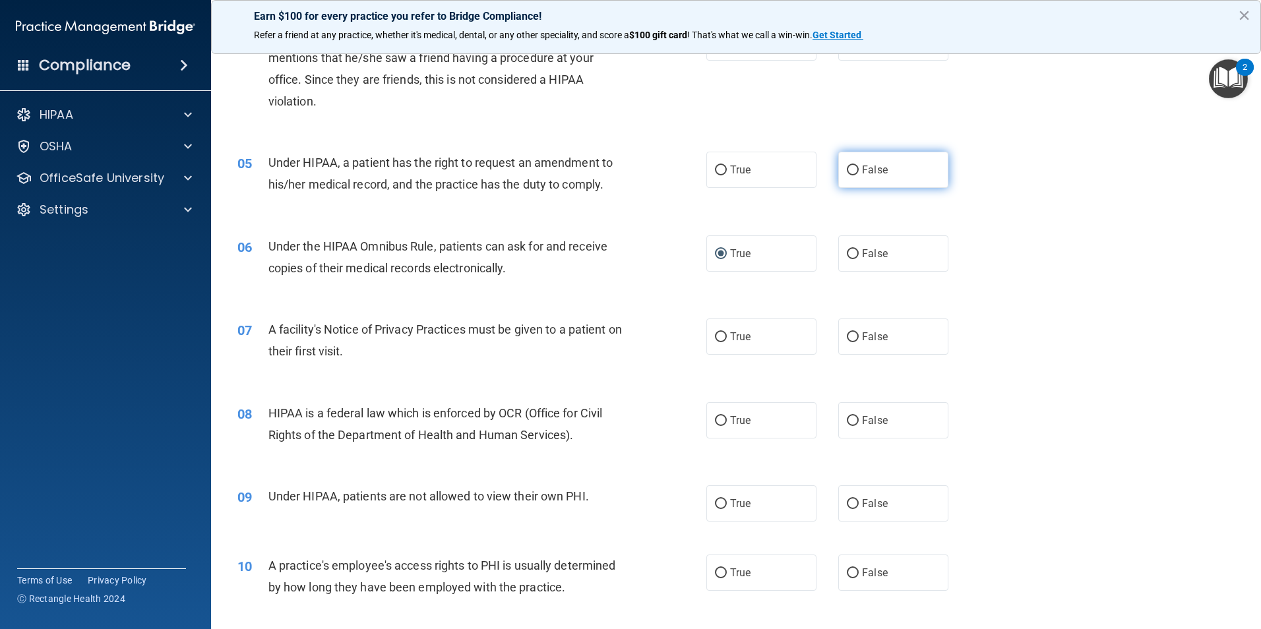
click at [848, 167] on input "False" at bounding box center [853, 171] width 12 height 10
radio input "true"
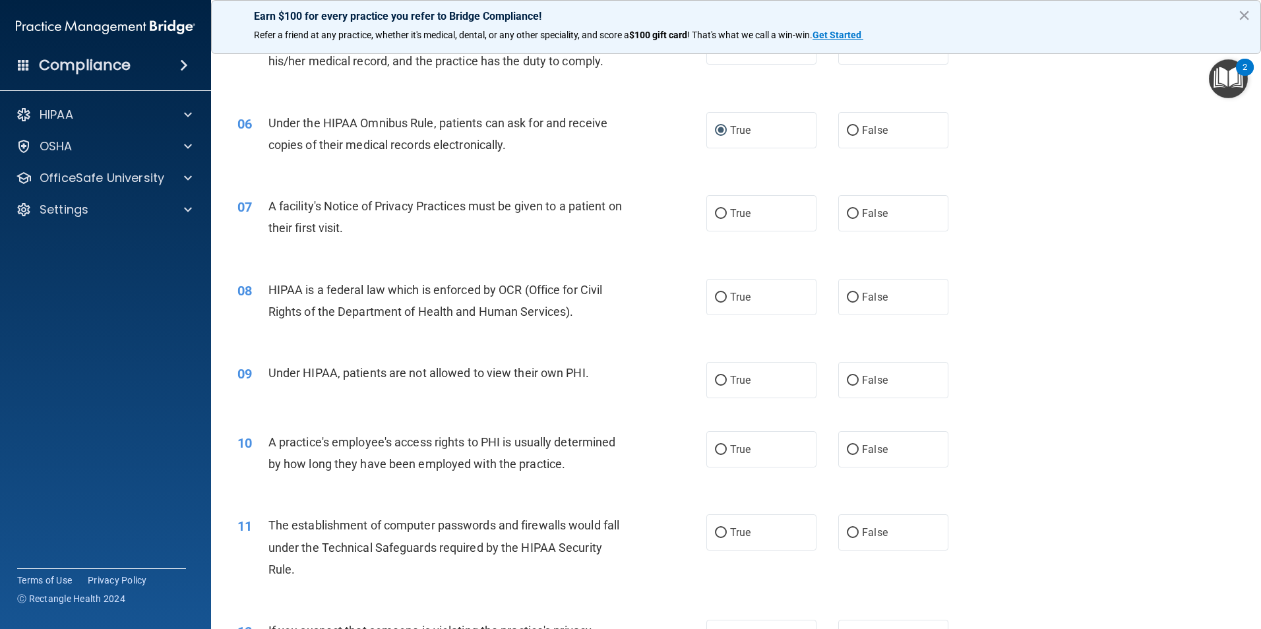
scroll to position [528, 0]
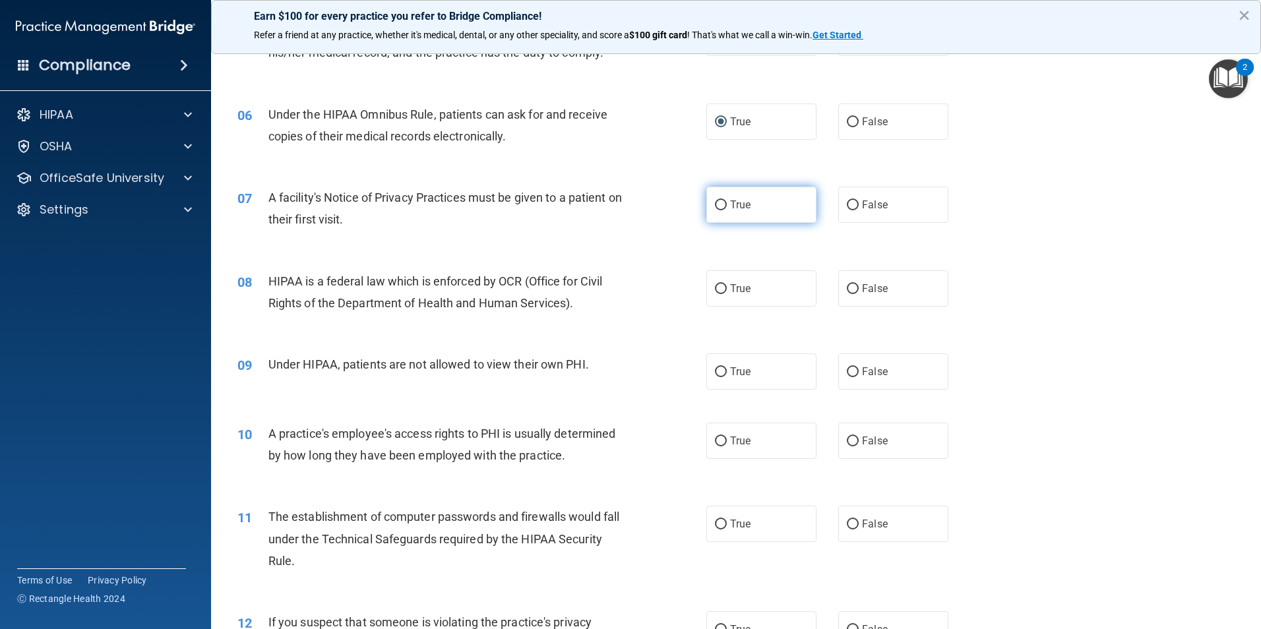
click at [715, 201] on input "True" at bounding box center [721, 206] width 12 height 10
radio input "true"
